Goal: Task Accomplishment & Management: Use online tool/utility

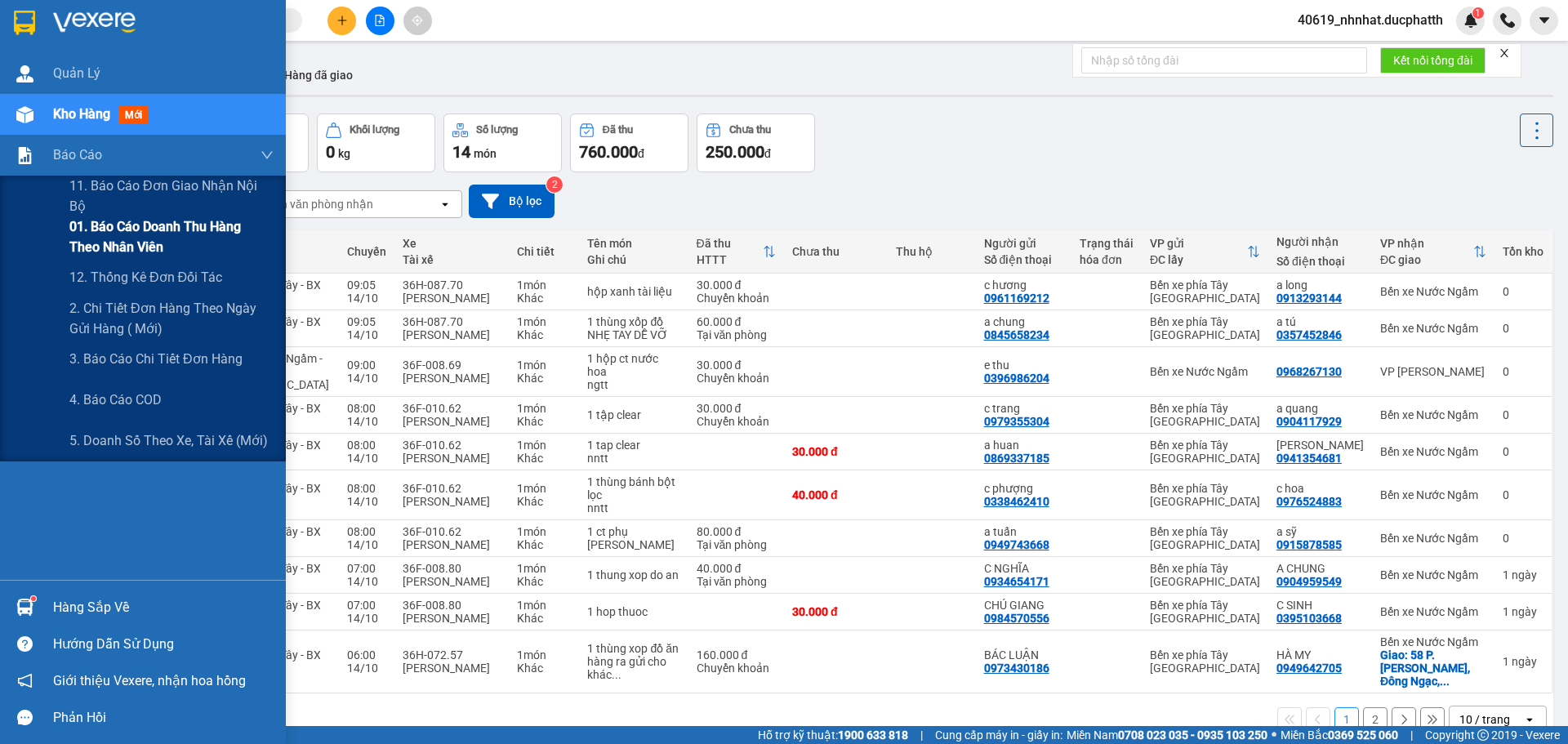
drag, startPoint x: 166, startPoint y: 245, endPoint x: 237, endPoint y: 246, distance: 71.0
click at [167, 245] on span "01. Báo cáo doanh thu hàng theo nhân viên" at bounding box center [171, 236] width 205 height 41
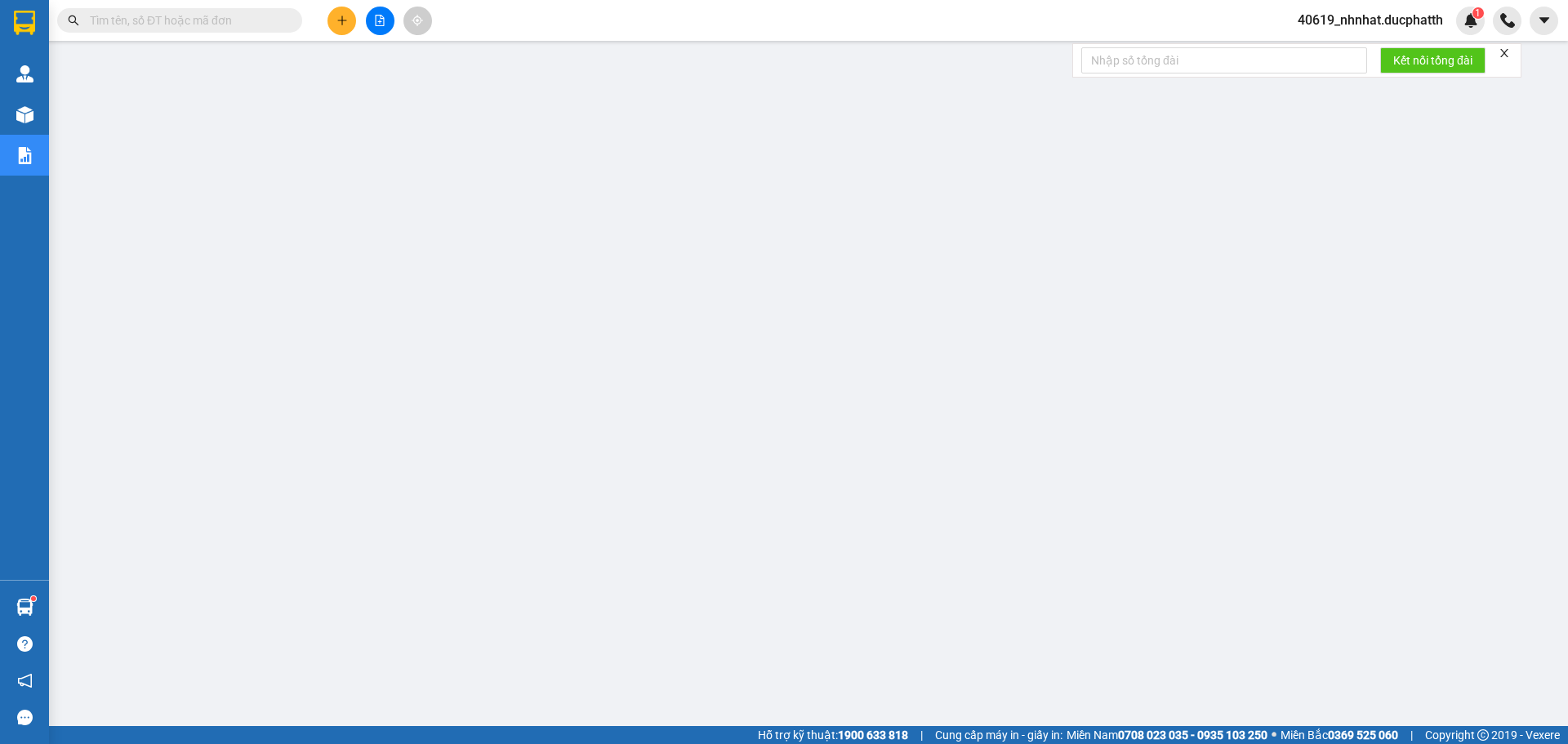
click at [179, 22] on input "text" at bounding box center [186, 20] width 192 height 18
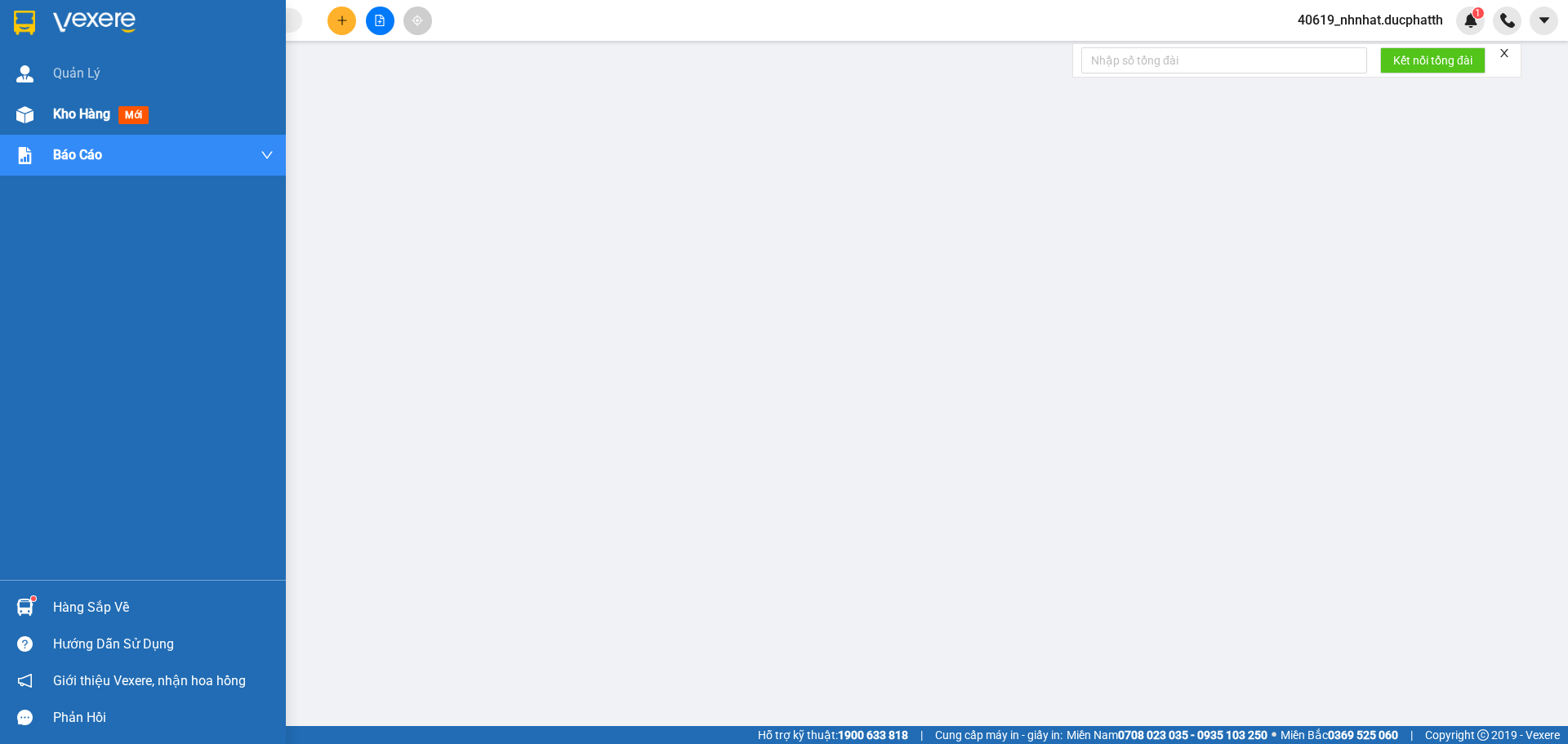
click at [108, 123] on div "Kho hàng mới" at bounding box center [104, 114] width 102 height 21
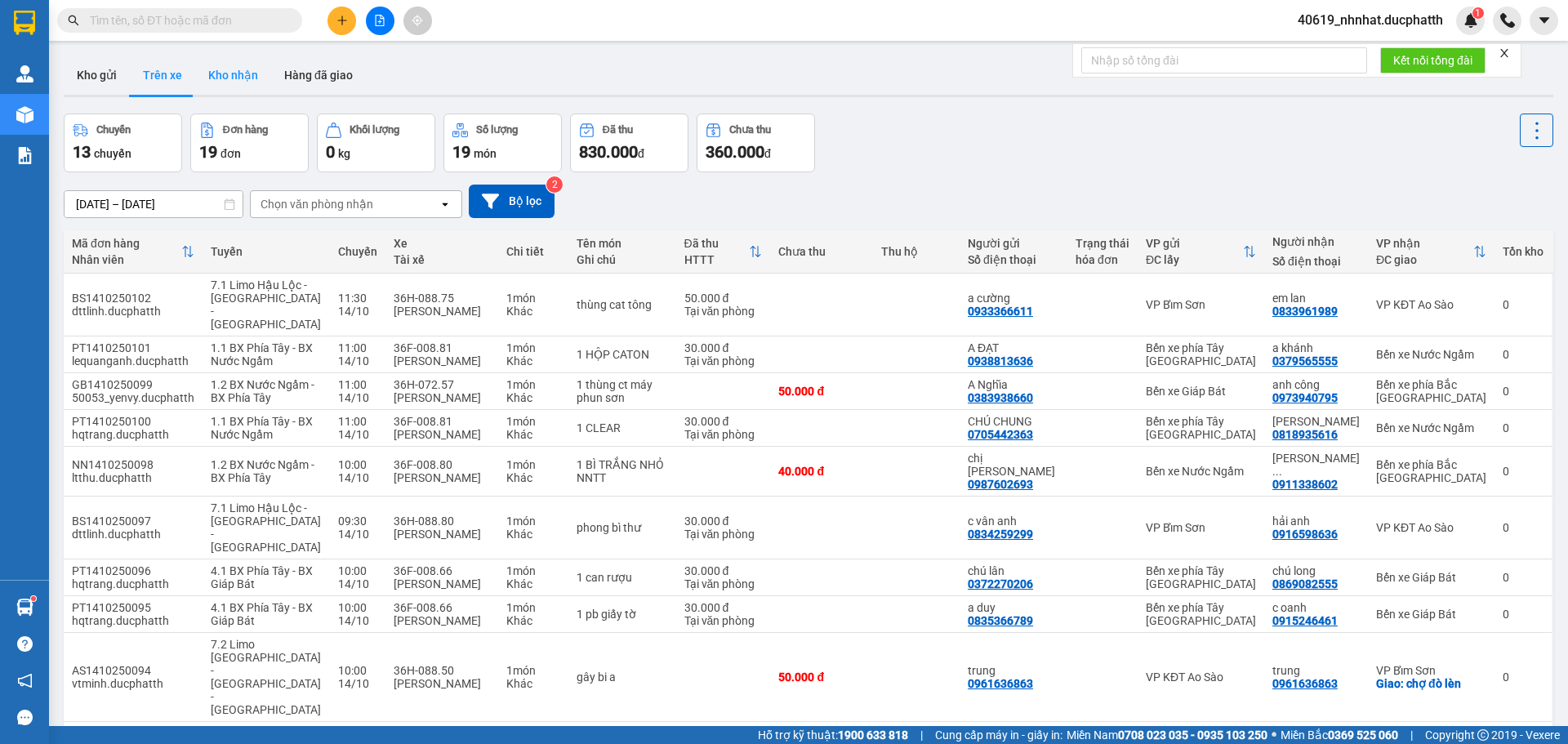
click at [200, 69] on button "Kho nhận" at bounding box center [233, 74] width 76 height 39
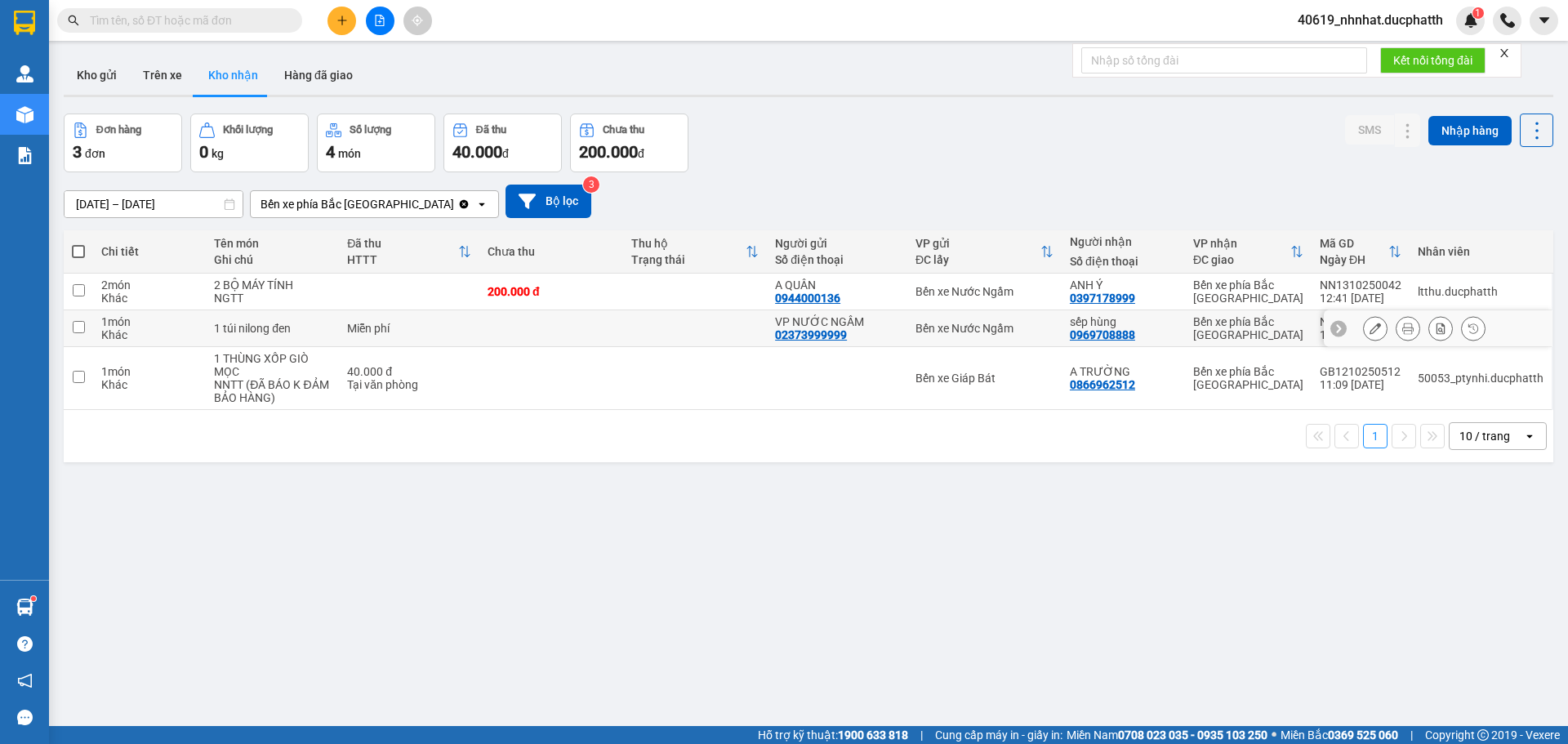
click at [1263, 330] on div "Bến xe phía Bắc [GEOGRAPHIC_DATA]" at bounding box center [1249, 328] width 110 height 26
checkbox input "true"
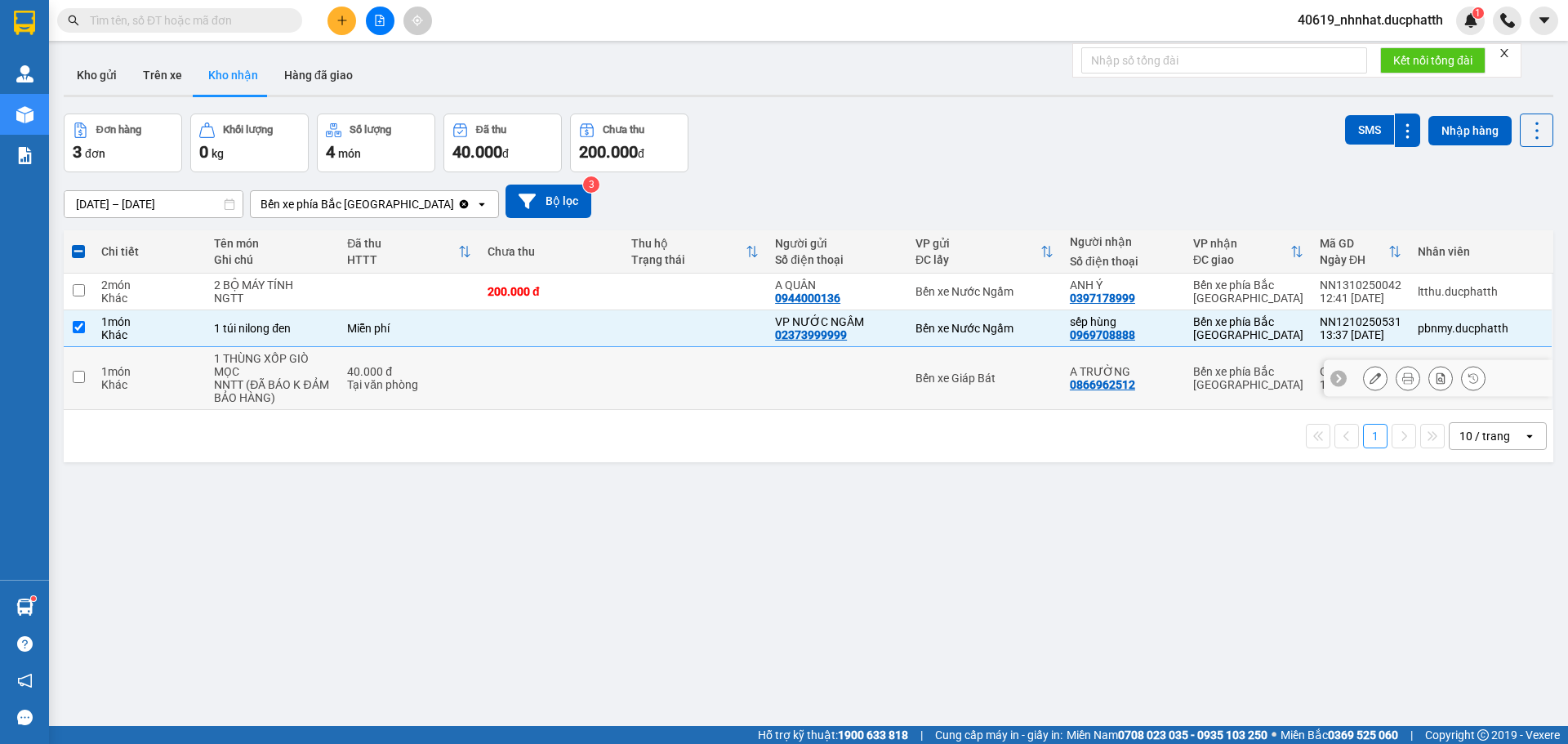
click at [546, 377] on td at bounding box center [551, 378] width 144 height 63
checkbox input "true"
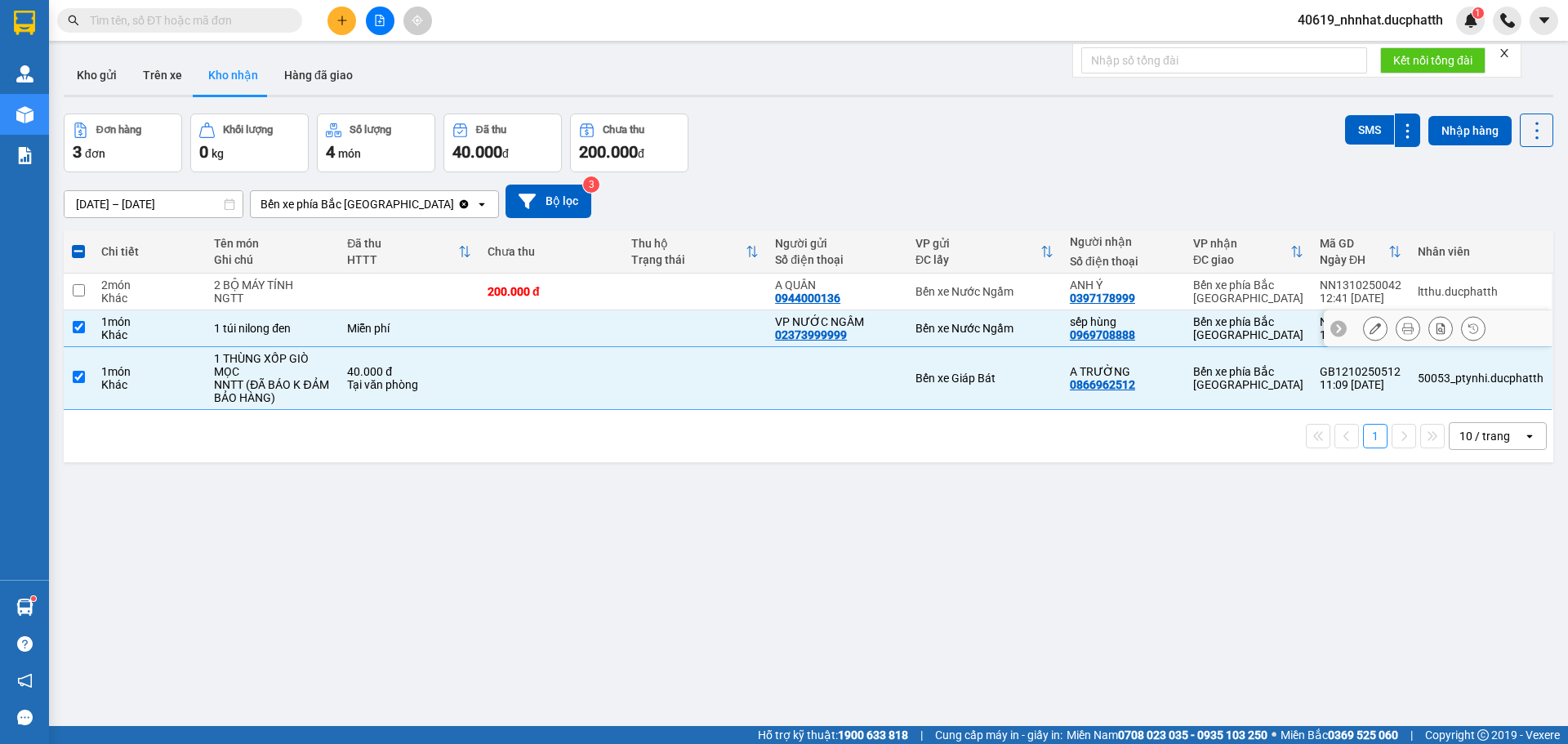
click at [1189, 324] on td "Bến xe phía Bắc [GEOGRAPHIC_DATA]" at bounding box center [1248, 329] width 127 height 37
checkbox input "false"
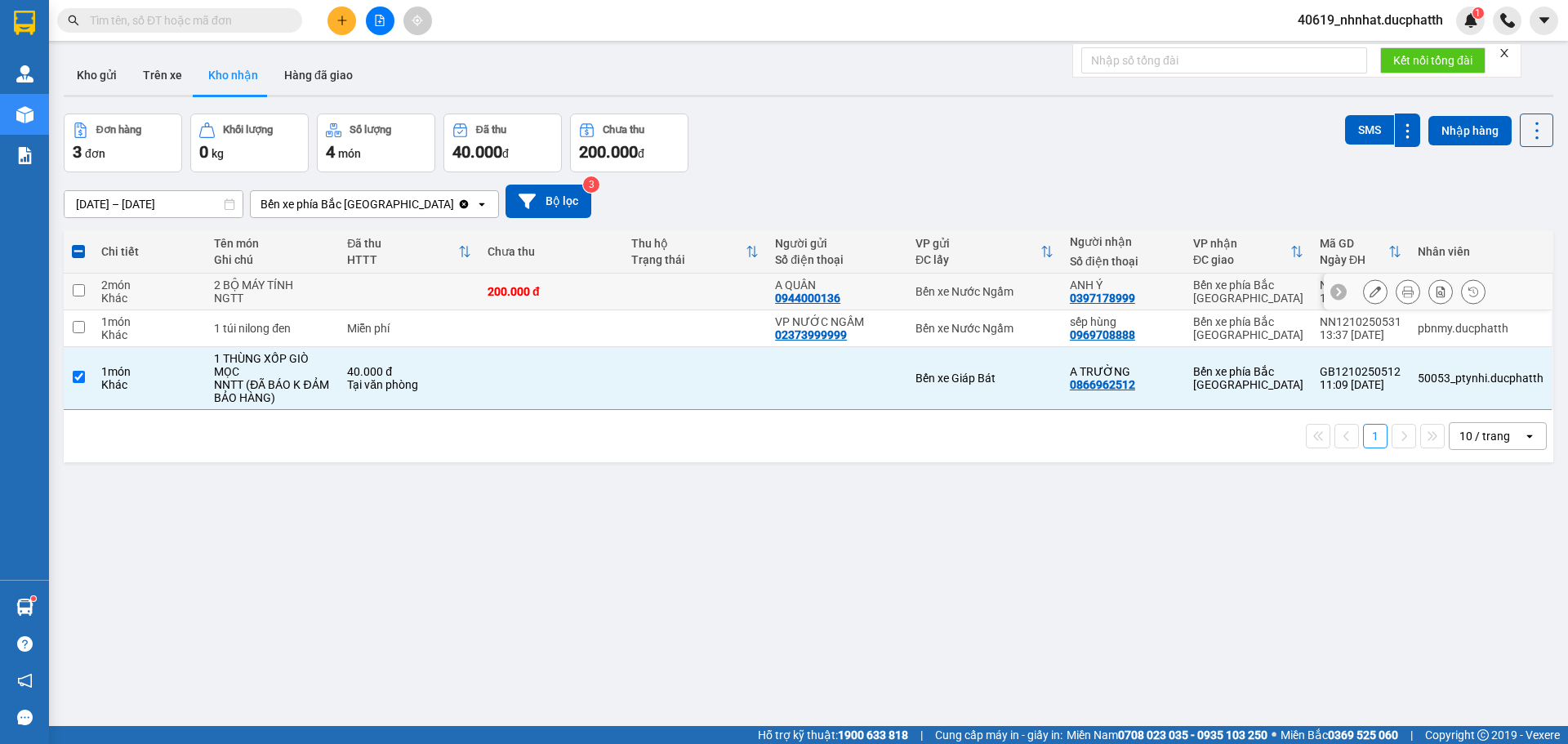
click at [586, 309] on td "200.000 đ" at bounding box center [551, 292] width 144 height 37
checkbox input "true"
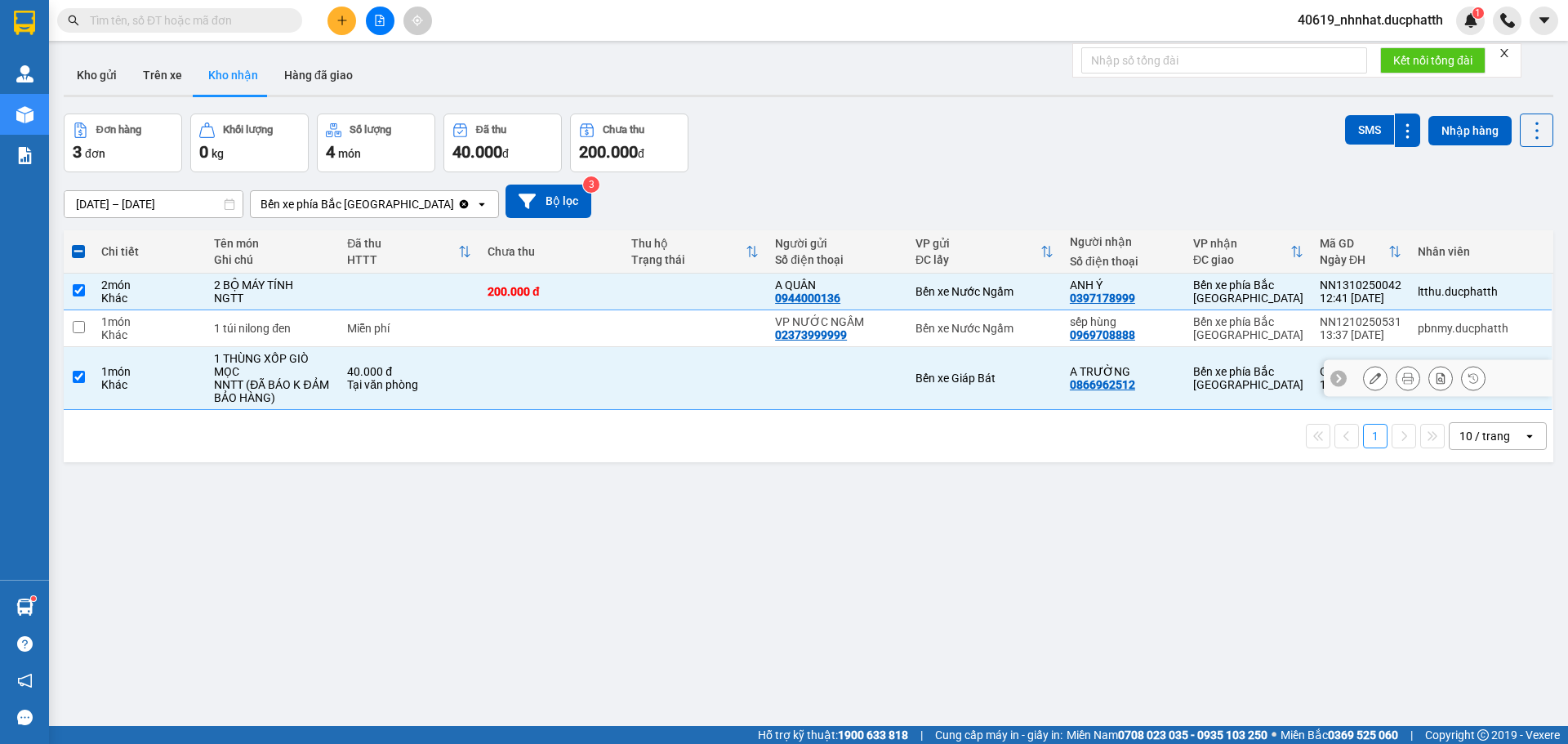
click at [588, 375] on td at bounding box center [551, 378] width 144 height 63
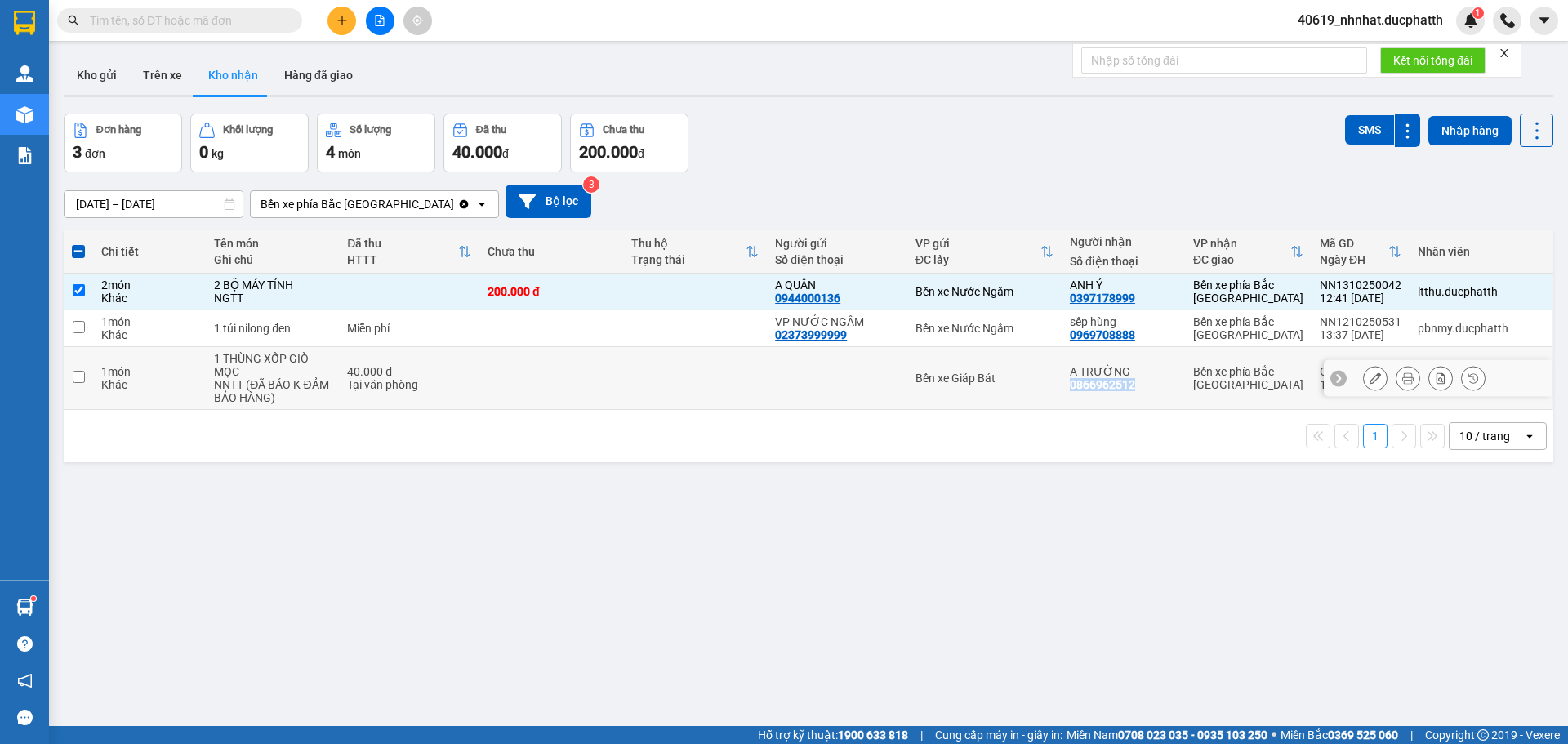
drag, startPoint x: 1134, startPoint y: 391, endPoint x: 1067, endPoint y: 382, distance: 67.6
click at [1067, 382] on td "A TRƯỜNG 0866962512" at bounding box center [1123, 378] width 123 height 63
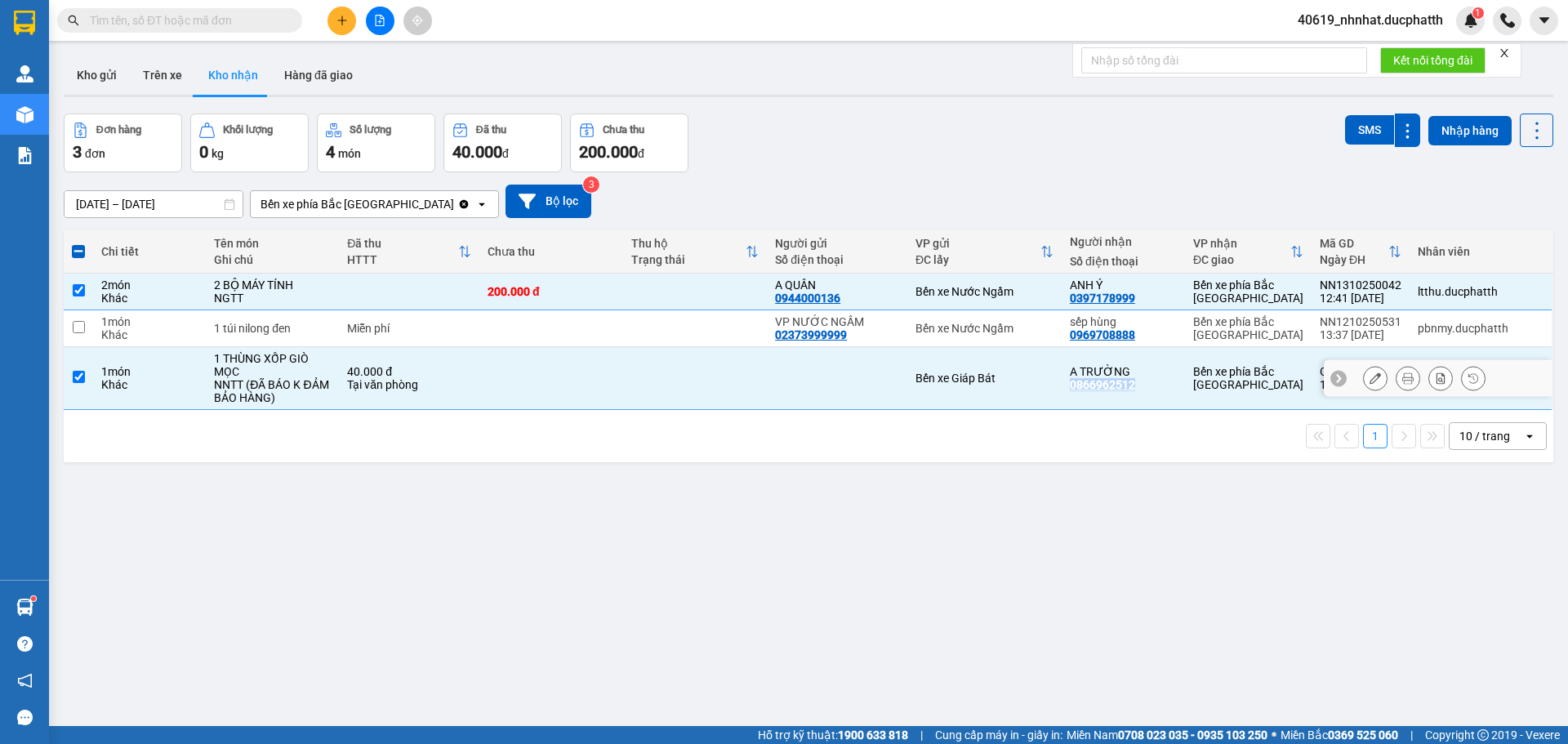
copy div "0866962512"
click at [916, 540] on div "ver 1.8.147 Kho gửi Trên xe Kho nhận Hàng đã giao Đơn hàng 3 đơn Khối lượng 0 k…" at bounding box center [809, 421] width 1503 height 744
click at [70, 376] on td at bounding box center [79, 378] width 29 height 63
checkbox input "false"
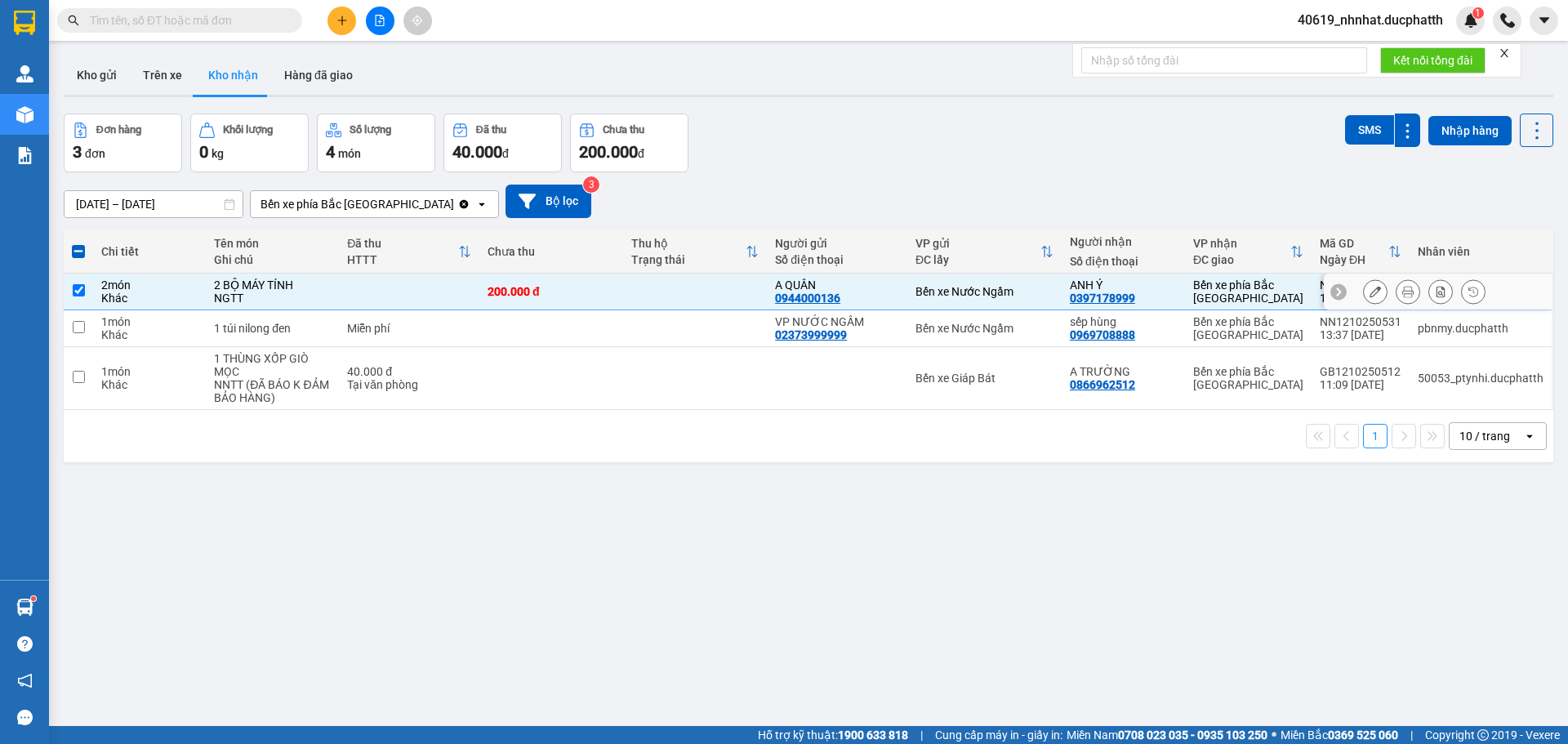
click at [79, 288] on input "checkbox" at bounding box center [79, 290] width 12 height 12
checkbox input "false"
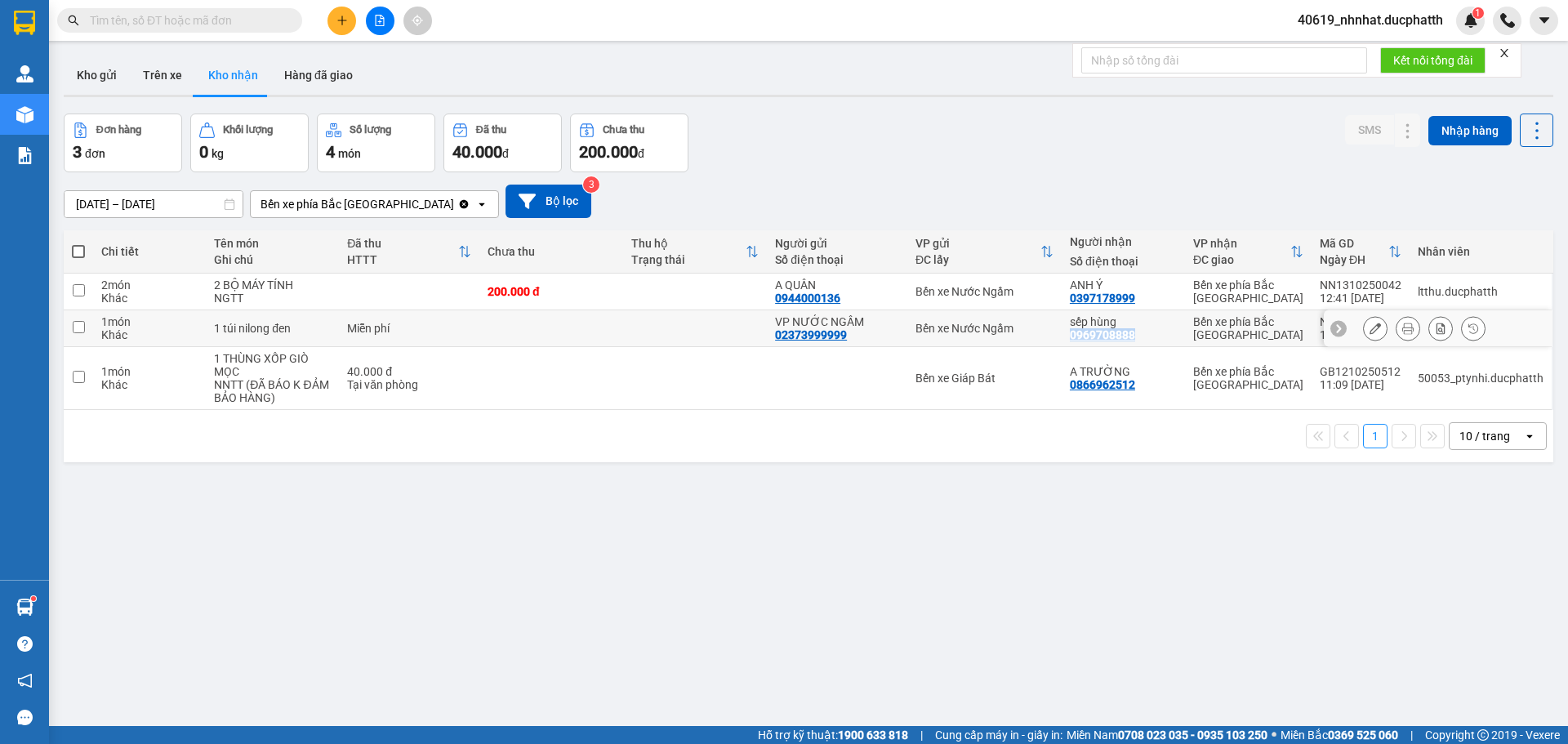
drag, startPoint x: 1143, startPoint y: 345, endPoint x: 1067, endPoint y: 332, distance: 77.1
click at [1067, 332] on td "sếp hùng 0969708888" at bounding box center [1123, 329] width 123 height 37
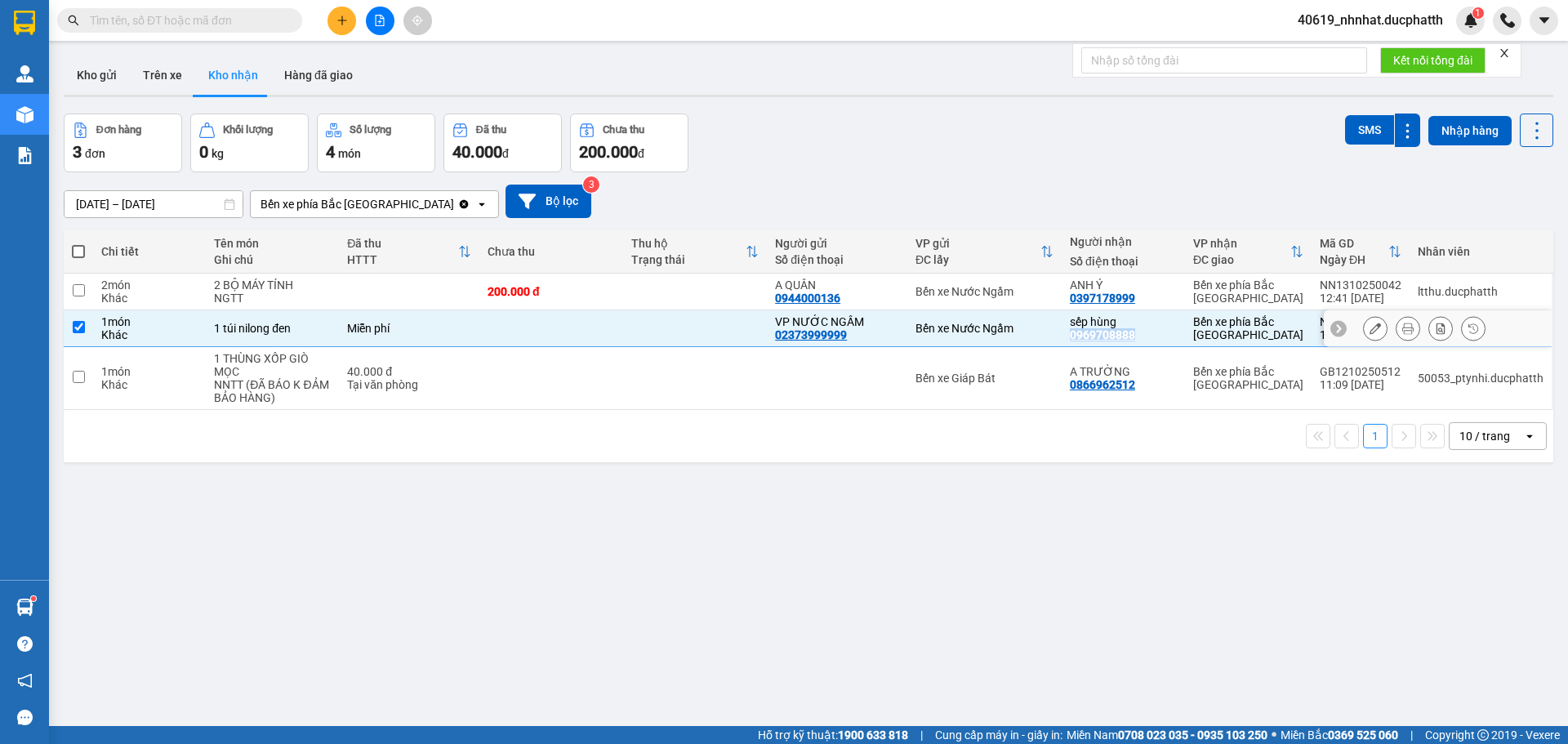
copy div "0969708888"
click at [81, 326] on input "checkbox" at bounding box center [79, 327] width 12 height 12
checkbox input "false"
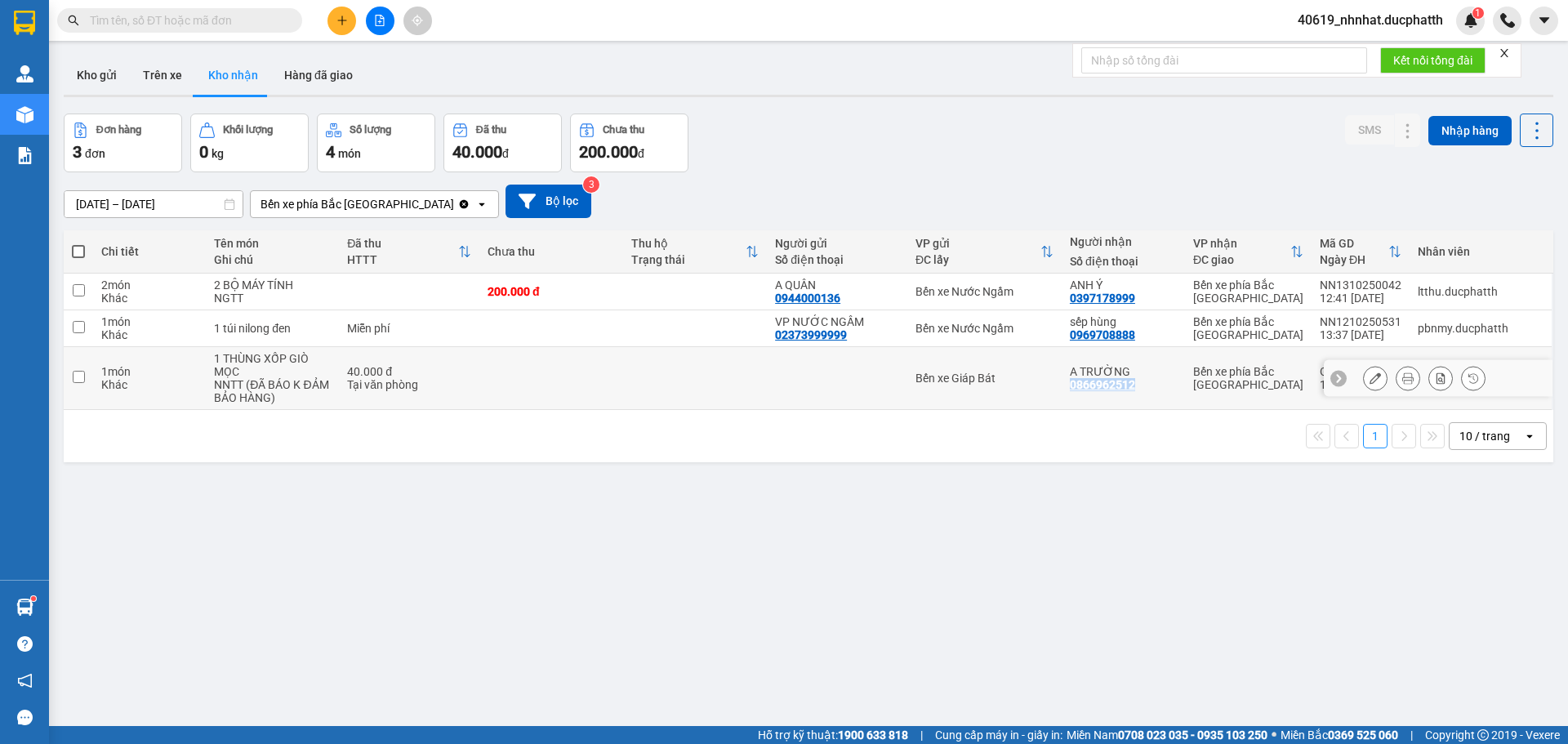
drag, startPoint x: 1141, startPoint y: 394, endPoint x: 1070, endPoint y: 389, distance: 71.2
click at [1070, 389] on td "A TRƯỜNG 0866962512" at bounding box center [1123, 378] width 123 height 63
checkbox input "true"
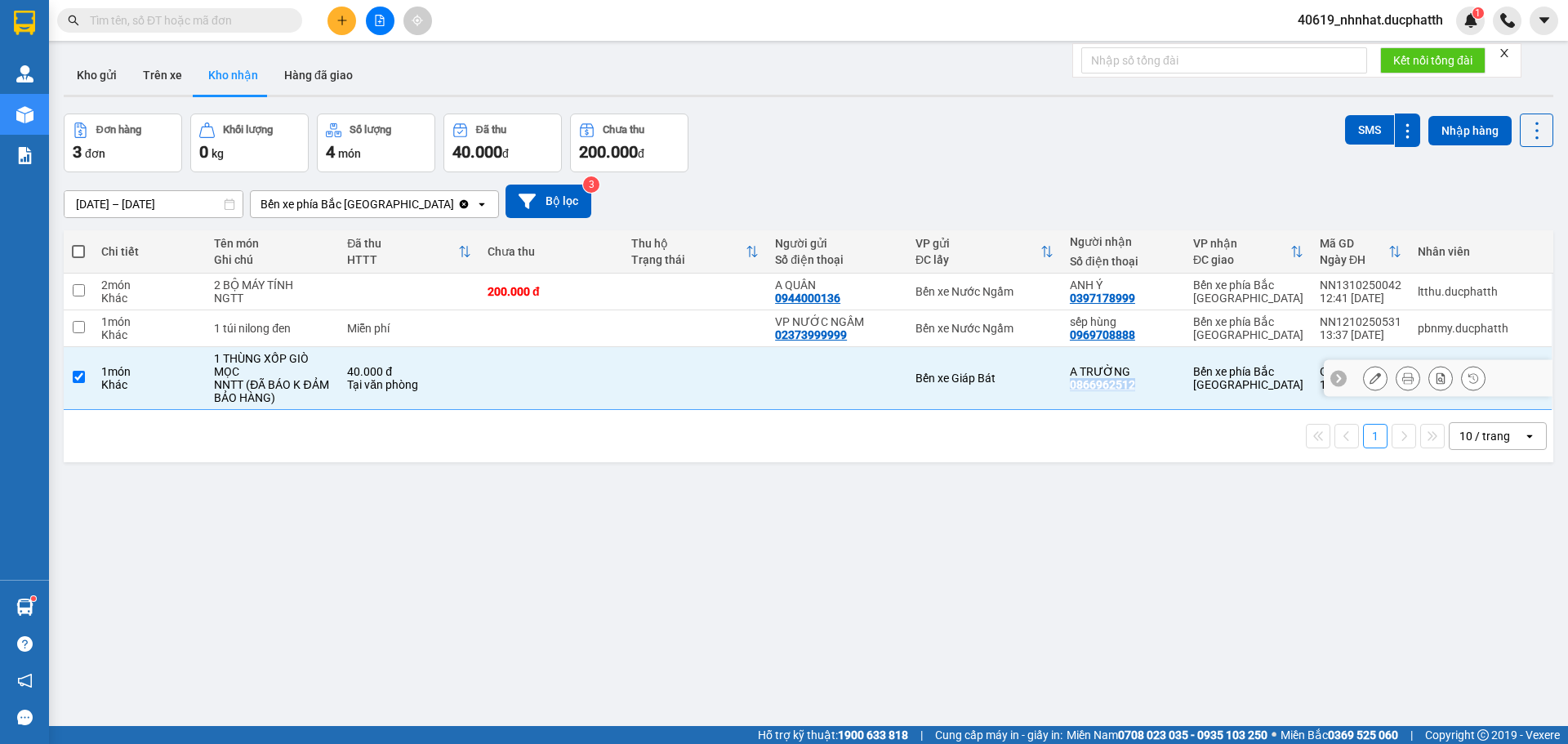
copy div "0866962512"
drag, startPoint x: 845, startPoint y: 295, endPoint x: 768, endPoint y: 298, distance: 77.1
click at [768, 298] on td "A QUÂN 0944000136" at bounding box center [837, 292] width 141 height 37
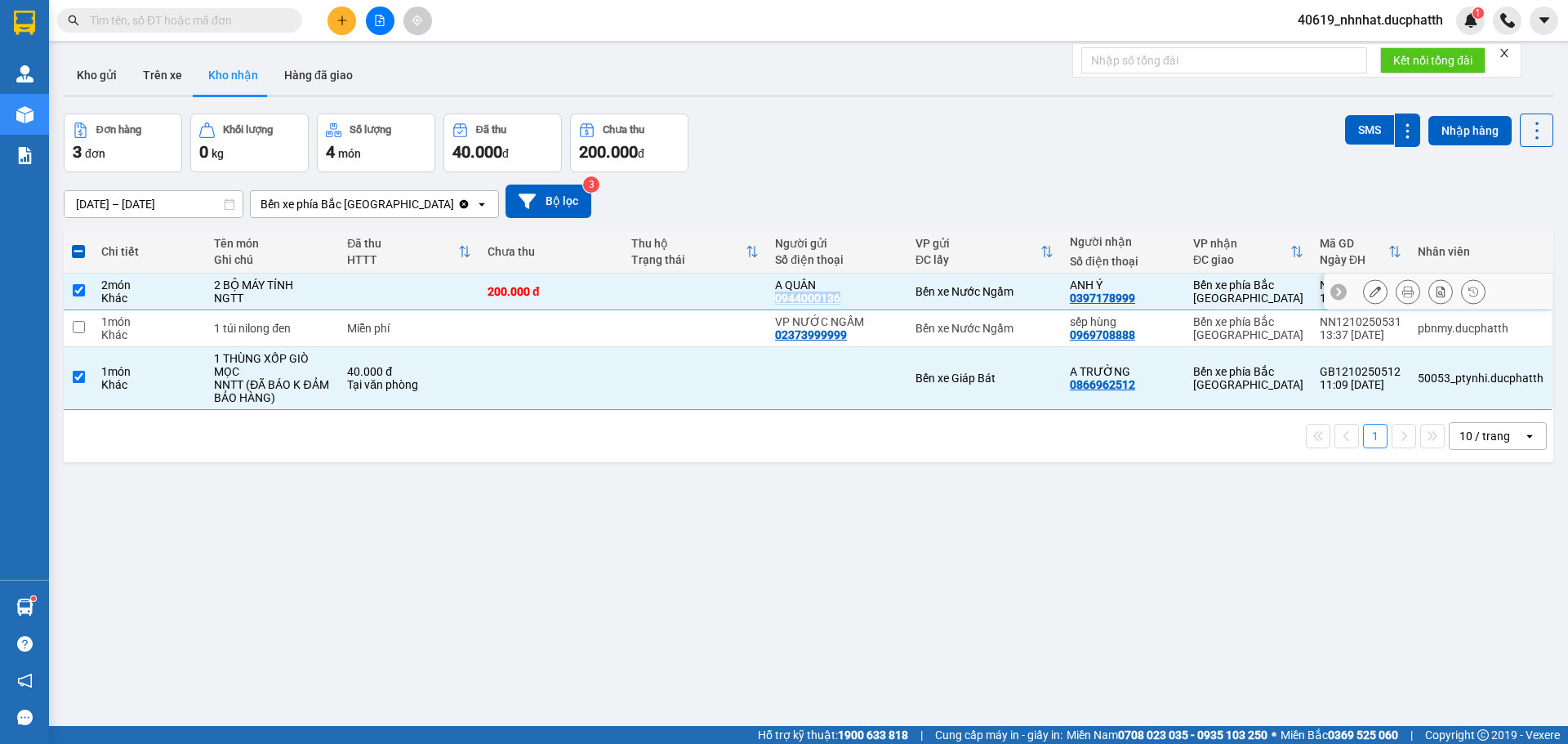
copy div "0944000136"
click at [83, 286] on input "checkbox" at bounding box center [79, 290] width 12 height 12
checkbox input "false"
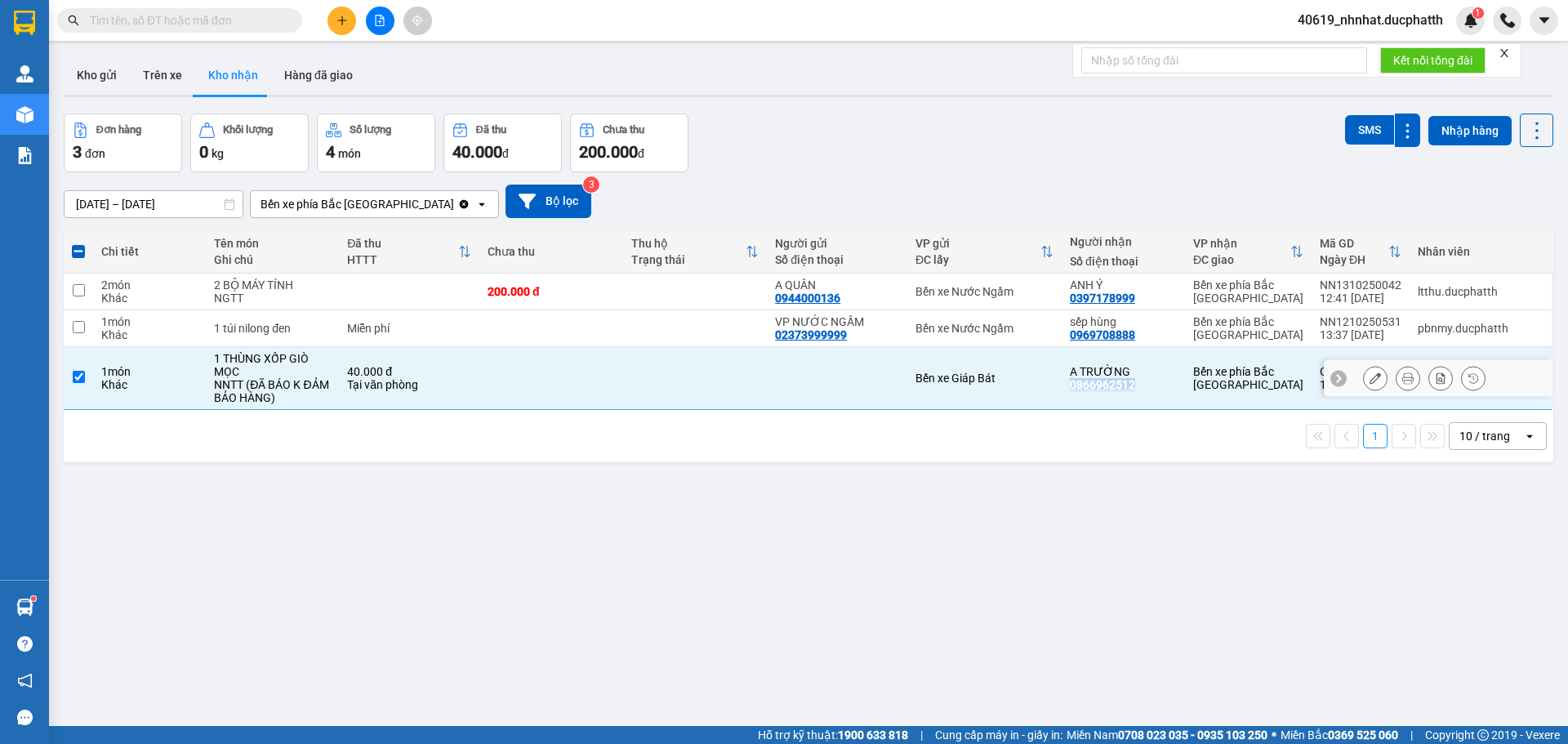
drag, startPoint x: 1139, startPoint y: 387, endPoint x: 1061, endPoint y: 382, distance: 78.2
click at [1063, 384] on td "A TRƯỜNG 0866962512" at bounding box center [1123, 378] width 123 height 63
checkbox input "false"
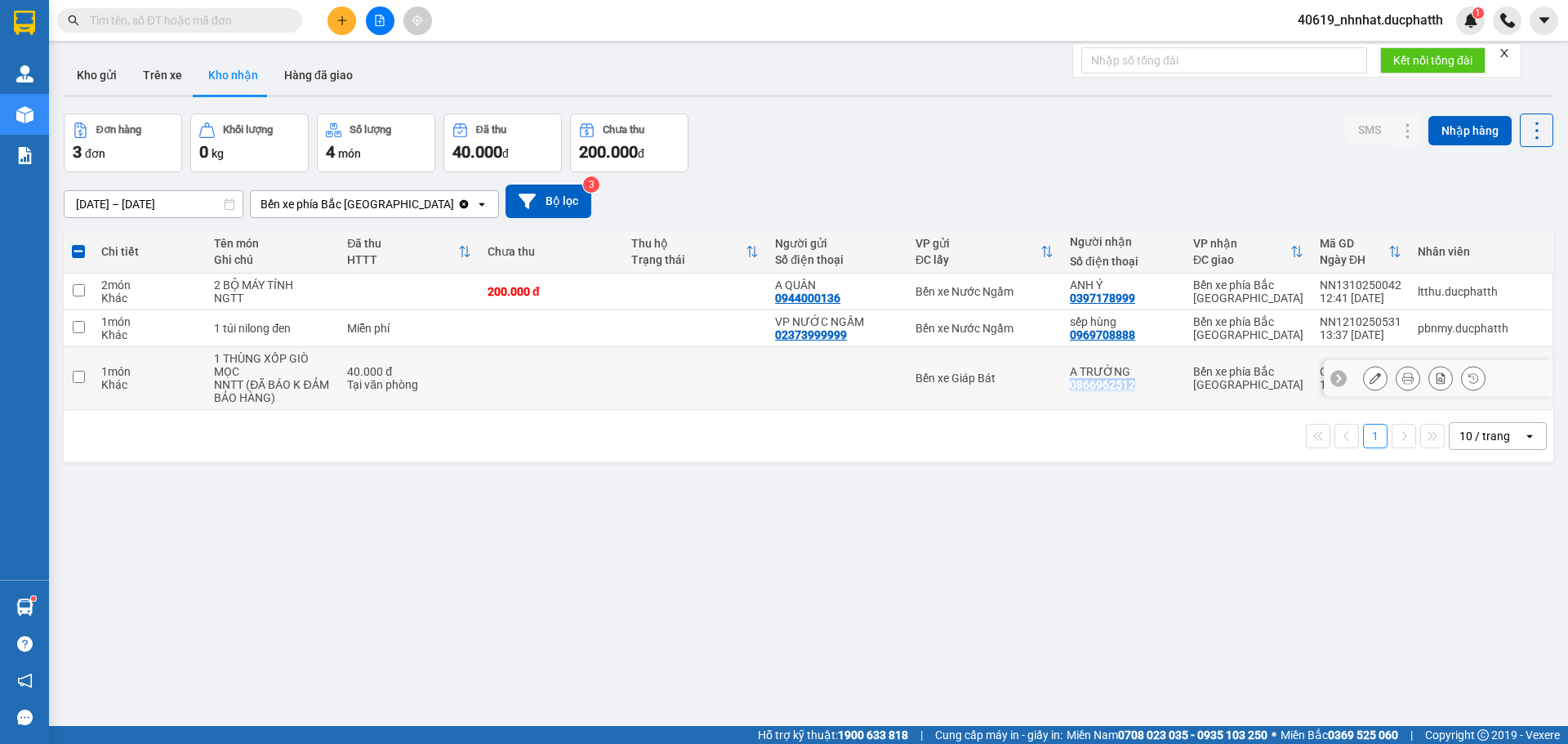
copy div "0866962512"
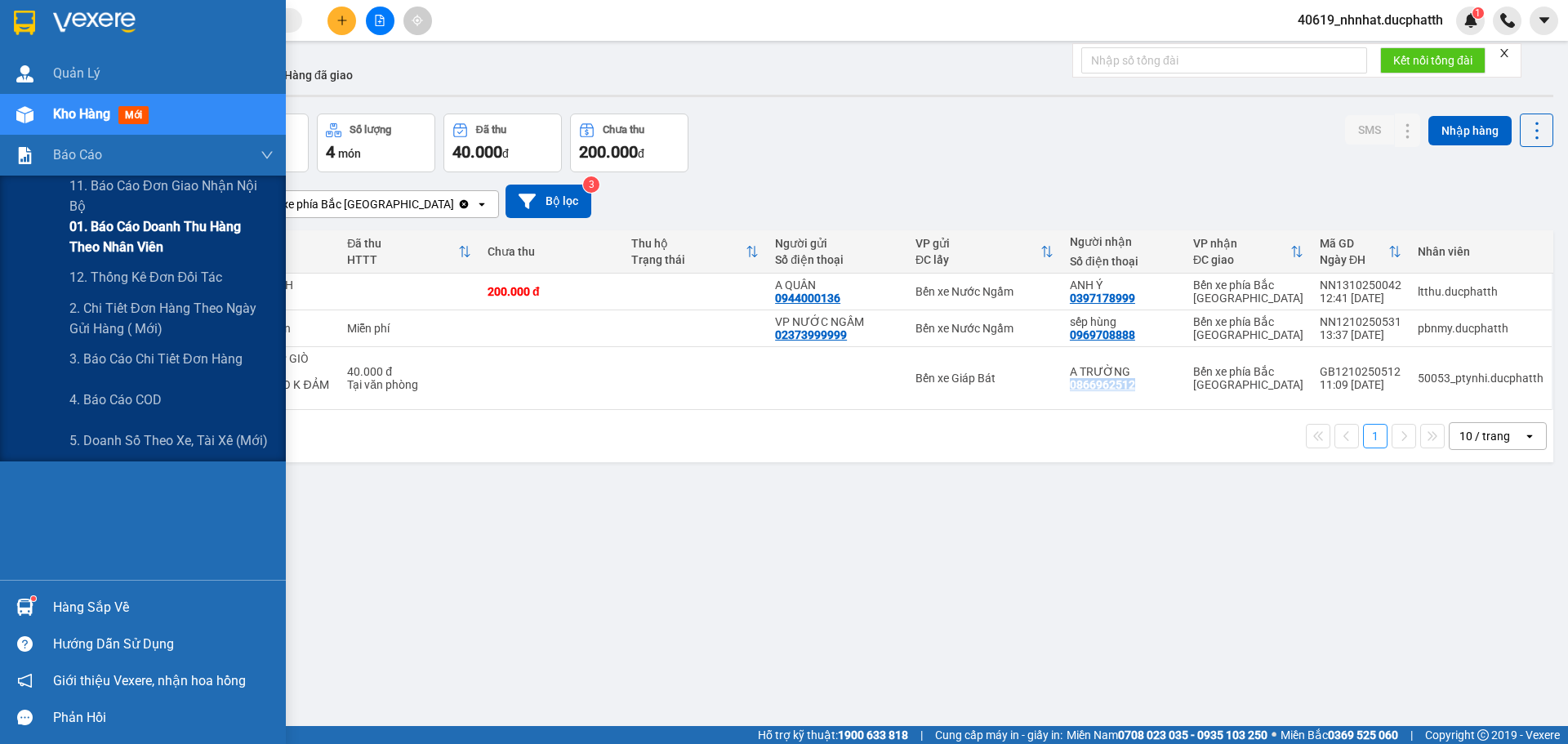
click at [130, 239] on span "01. Báo cáo doanh thu hàng theo nhân viên" at bounding box center [171, 236] width 205 height 41
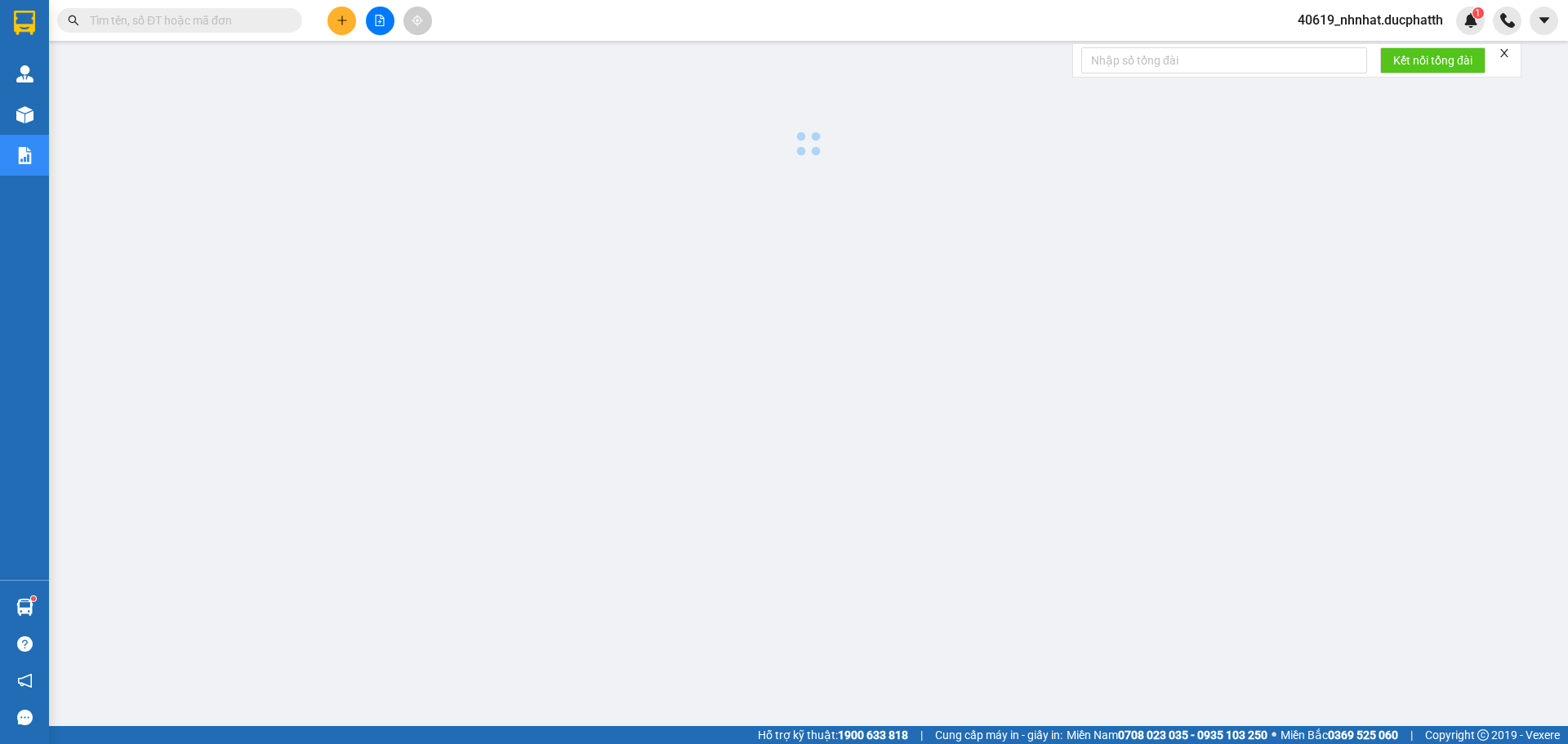
click at [1391, 231] on div at bounding box center [809, 417] width 1503 height 735
